Goal: Task Accomplishment & Management: Manage account settings

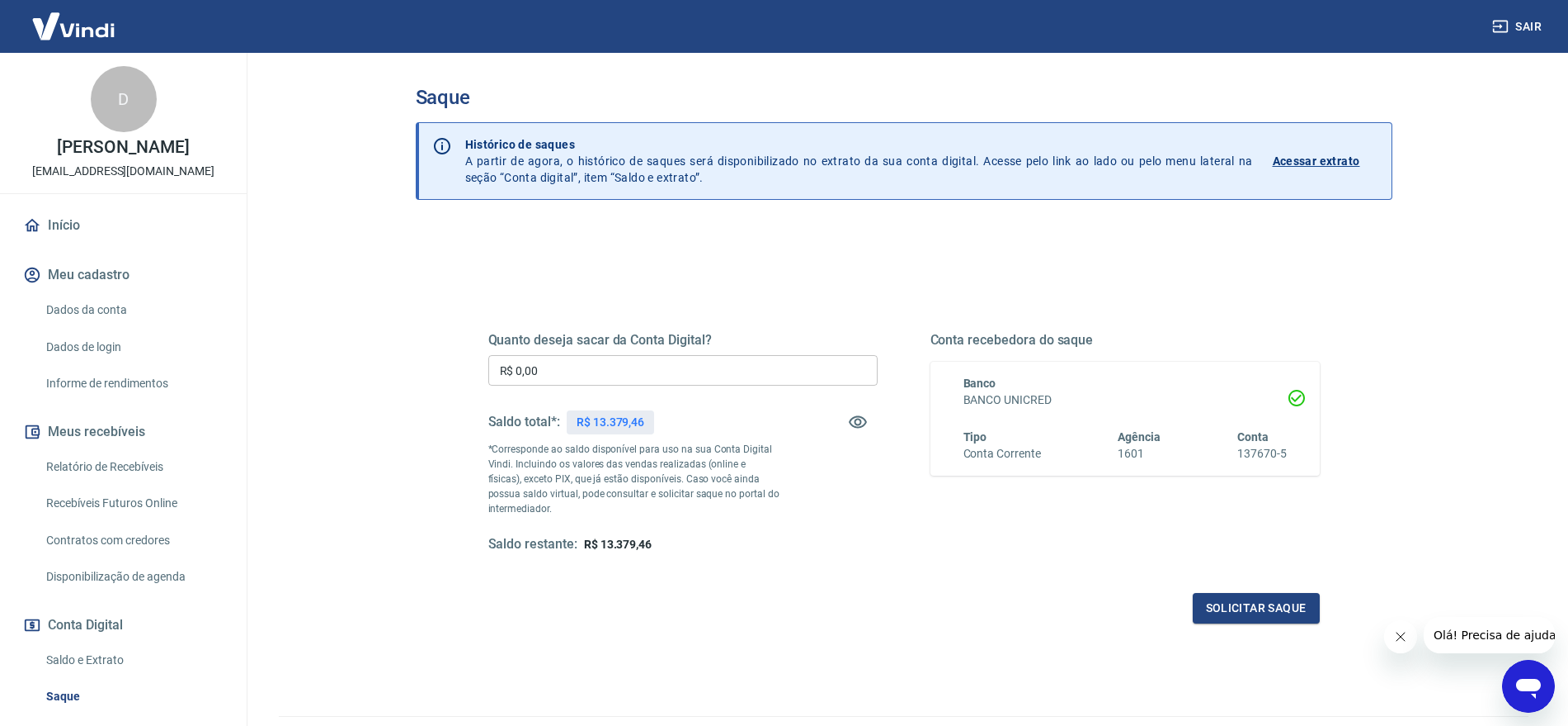
click at [653, 367] on input "R$ 0,00" at bounding box center [682, 369] width 389 height 31
click at [654, 368] on input "R$ 0,00" at bounding box center [682, 369] width 389 height 31
type input "R$ 13.379,46"
click at [1241, 597] on button "Solicitar saque" at bounding box center [1256, 607] width 127 height 31
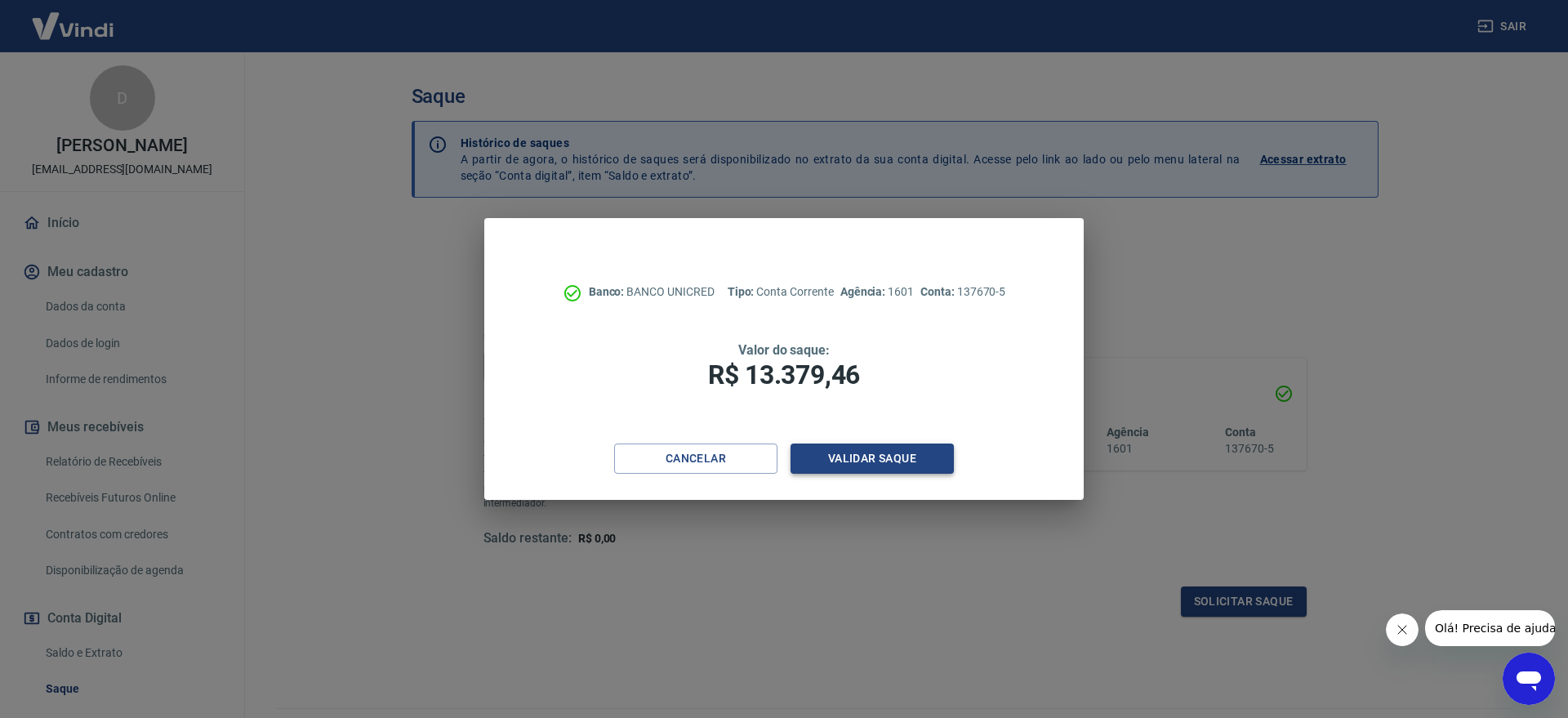
click at [915, 461] on button "Validar saque" at bounding box center [872, 458] width 164 height 30
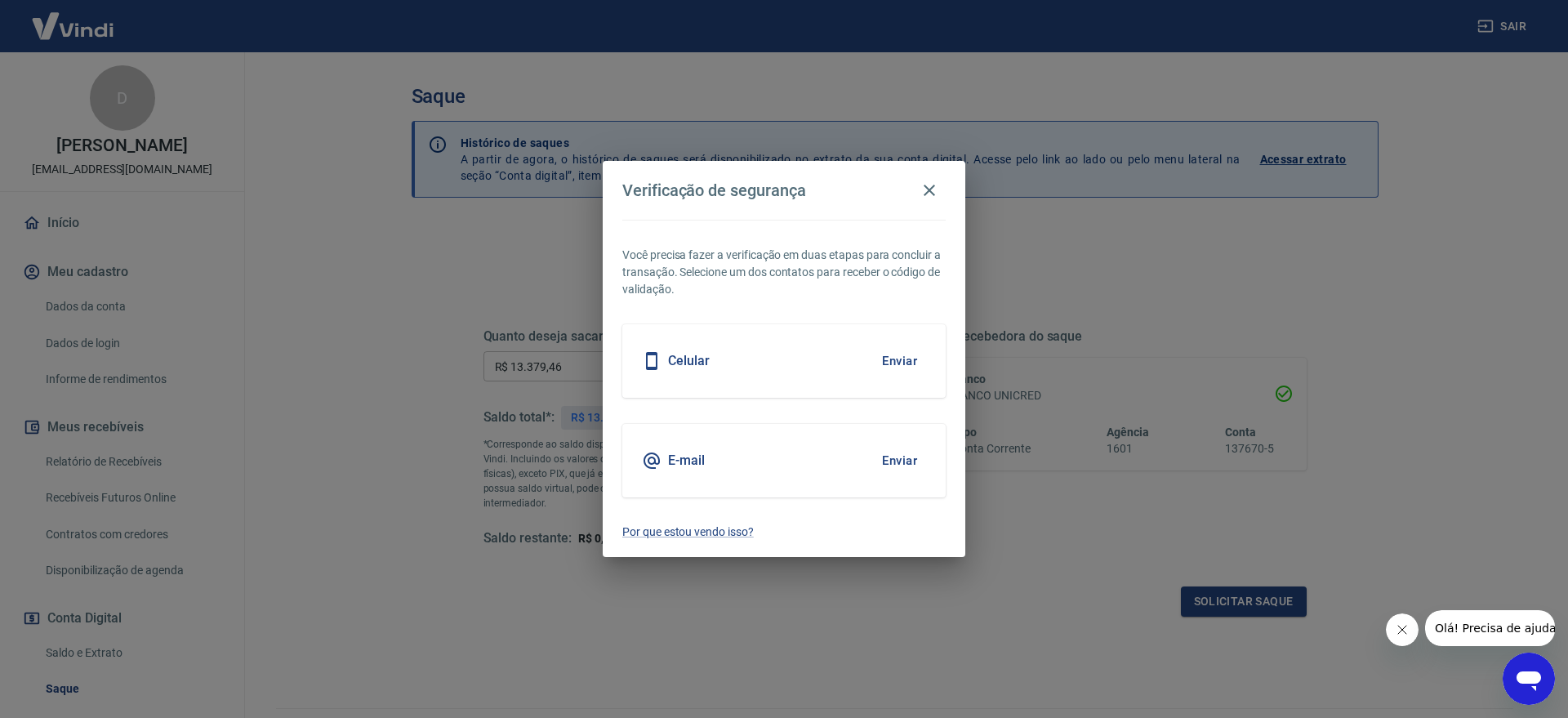
click at [890, 359] on button "Enviar" at bounding box center [900, 360] width 53 height 34
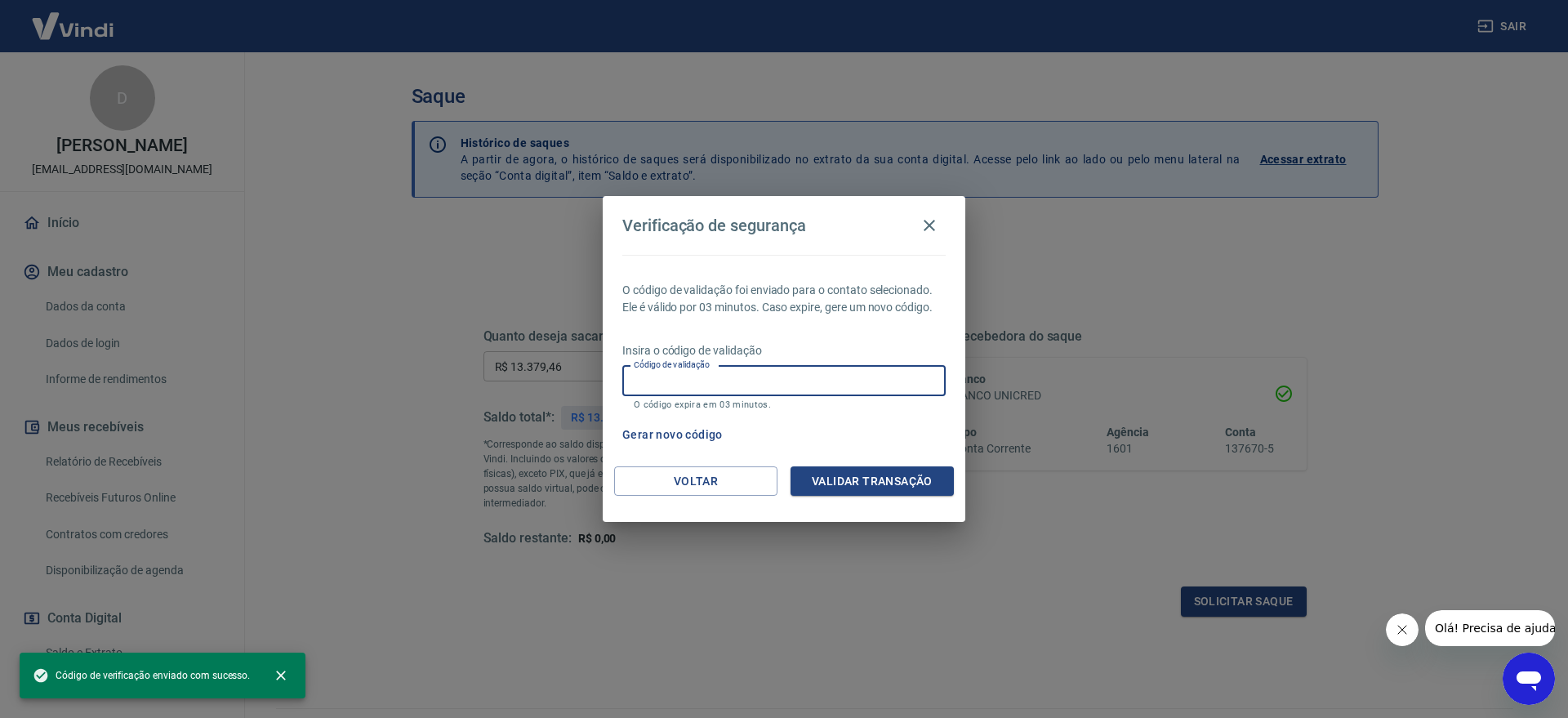
click at [697, 385] on input "Código de validação" at bounding box center [784, 380] width 323 height 30
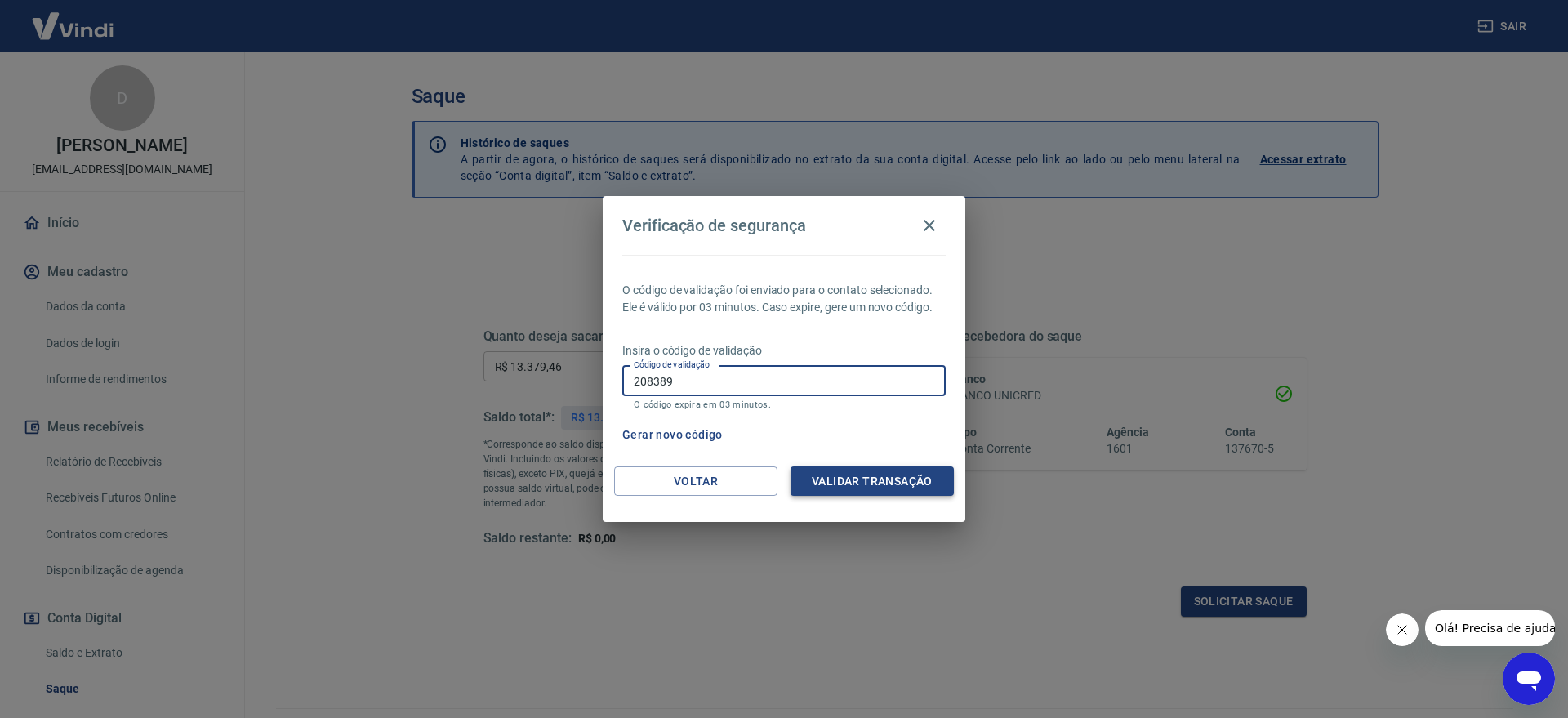
type input "208389"
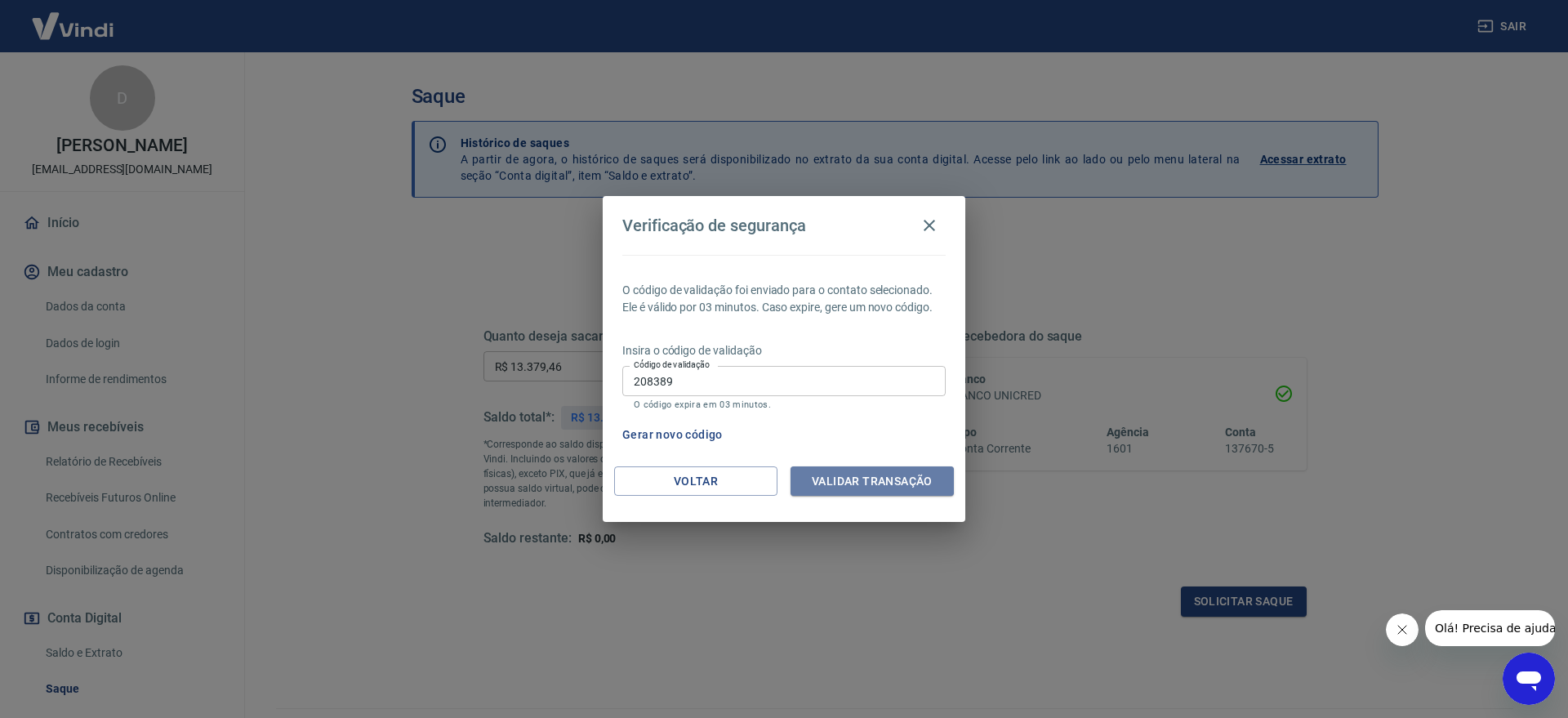
drag, startPoint x: 871, startPoint y: 488, endPoint x: 795, endPoint y: 488, distance: 76.0
click at [872, 488] on button "Validar transação" at bounding box center [872, 481] width 164 height 30
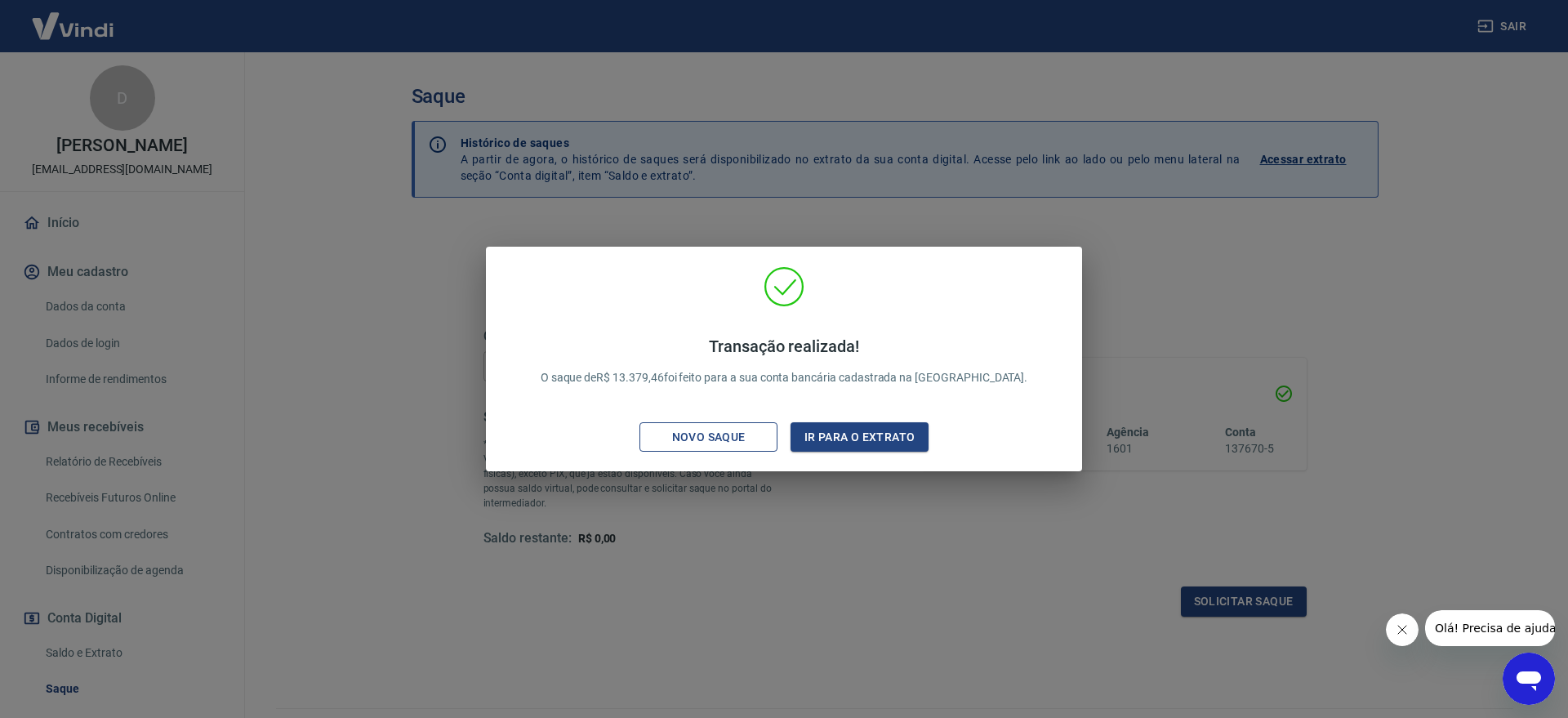
click at [711, 433] on div "Novo saque" at bounding box center [709, 437] width 113 height 21
